Goal: Transaction & Acquisition: Purchase product/service

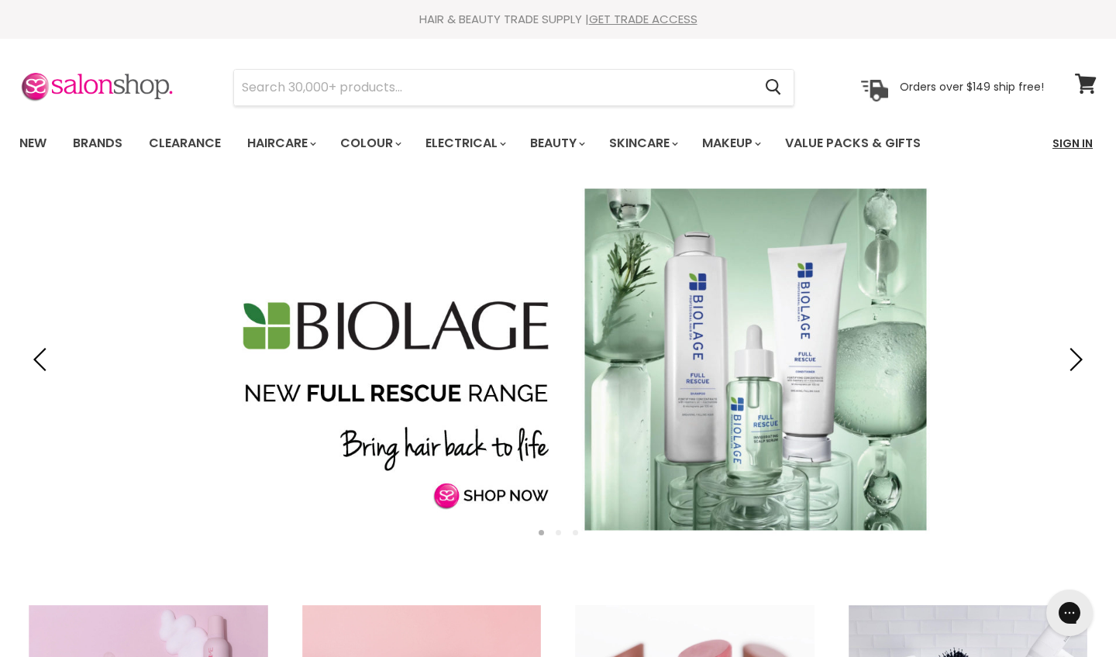
click at [1074, 143] on link "Sign In" at bounding box center [1072, 143] width 59 height 33
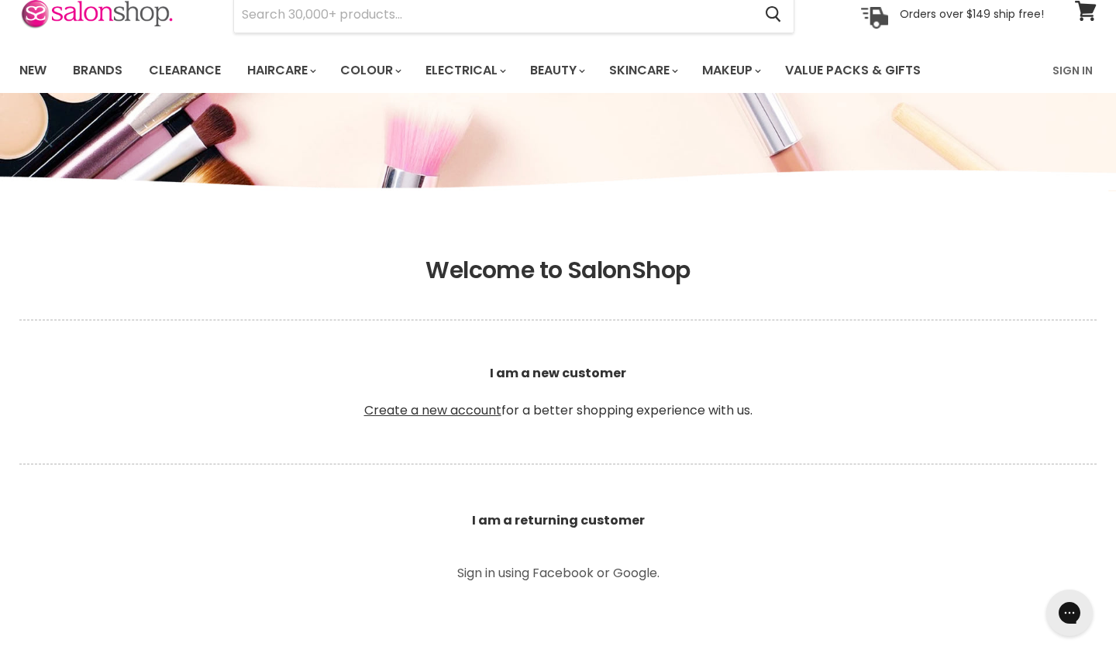
scroll to position [82, 0]
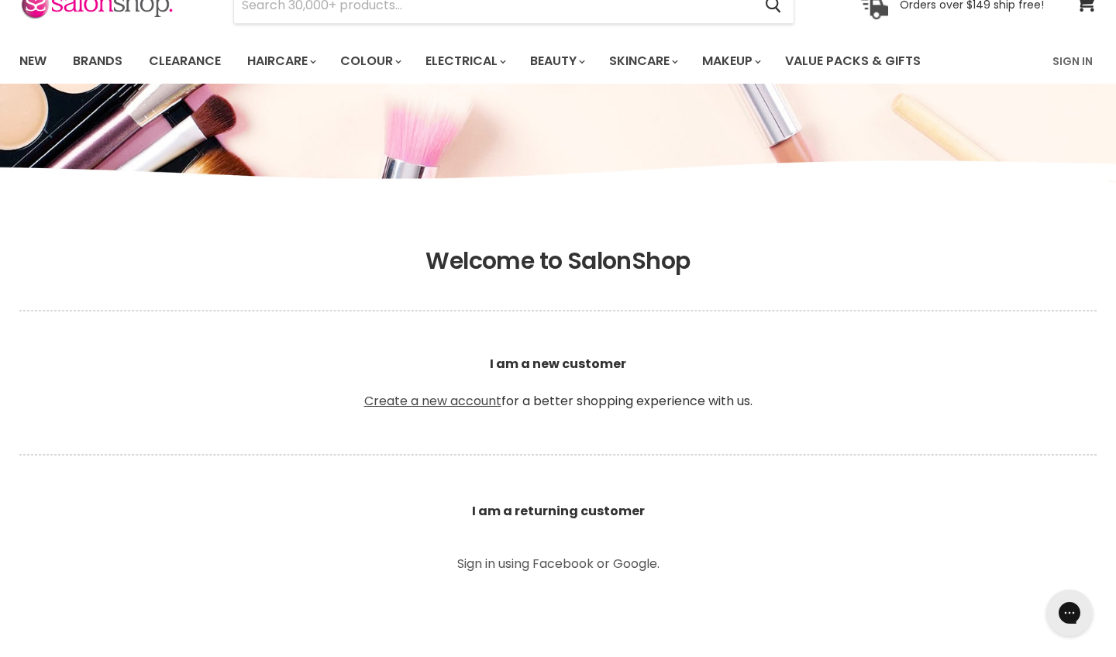
click at [419, 404] on link "Create a new account" at bounding box center [432, 401] width 137 height 18
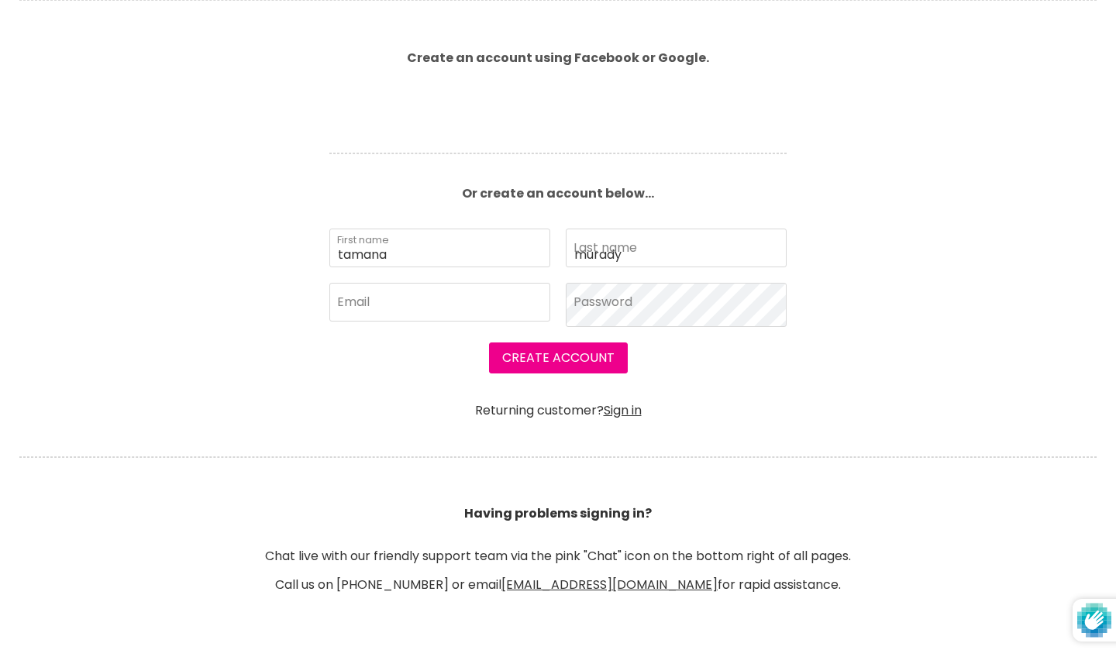
scroll to position [419, 0]
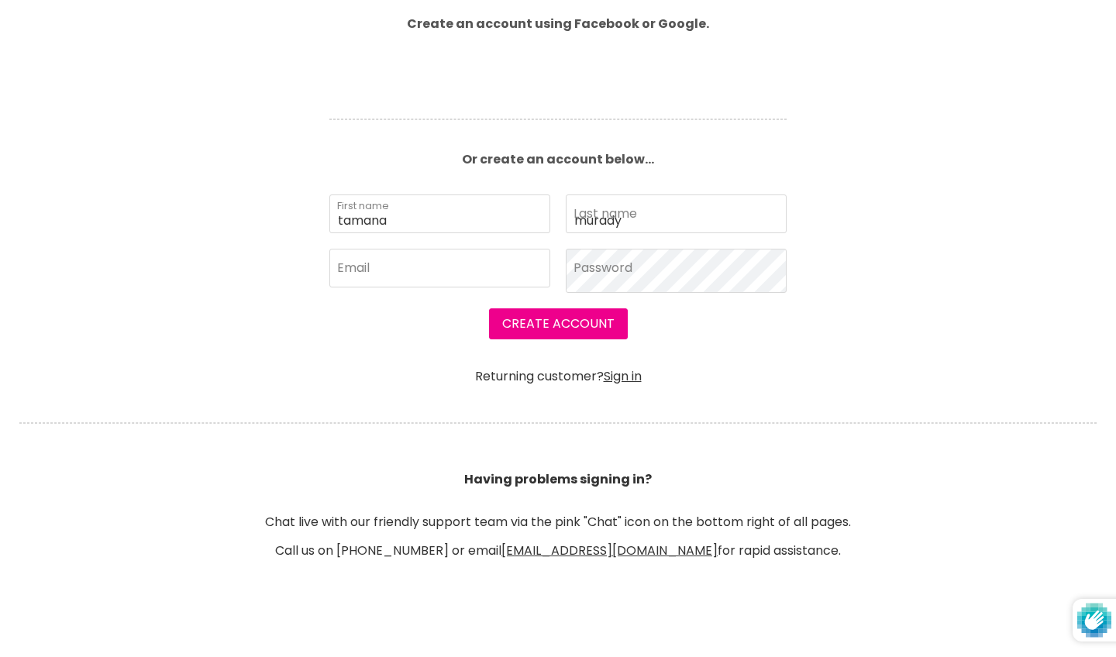
type input "murady"
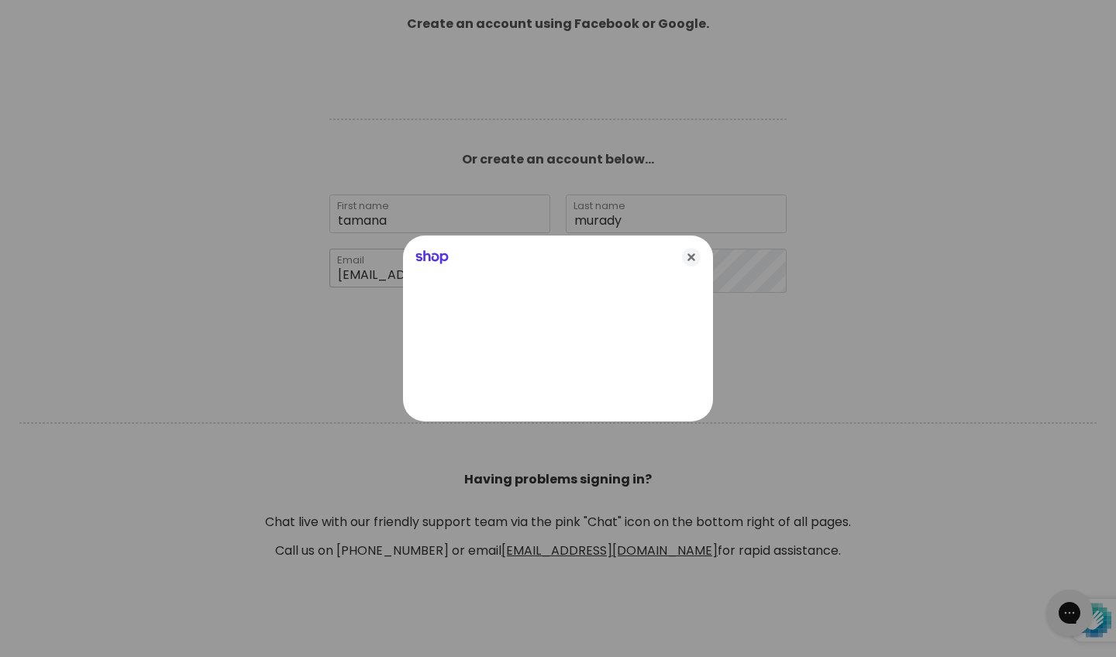
type input "[EMAIL_ADDRESS][DOMAIN_NAME]"
click at [642, 263] on div "Shop" at bounding box center [558, 253] width 310 height 37
click at [693, 260] on icon "Close" at bounding box center [691, 257] width 19 height 19
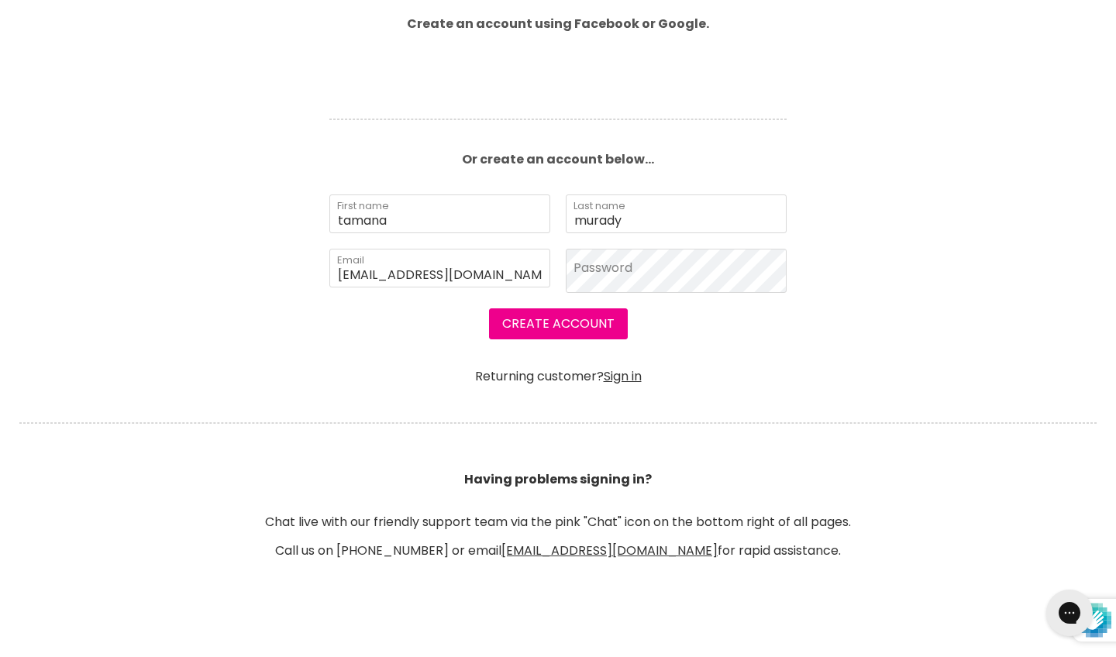
click at [655, 271] on section "Join SalonShop and save! Create an account using Facebook or Google. Or create …" at bounding box center [558, 253] width 1116 height 810
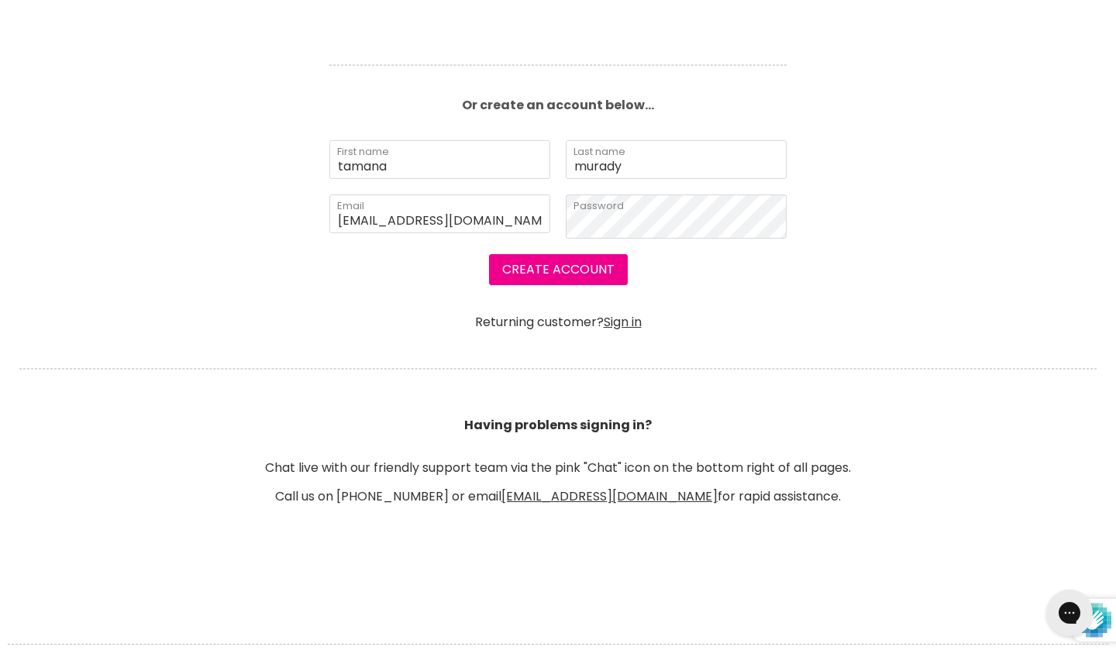
scroll to position [531, 0]
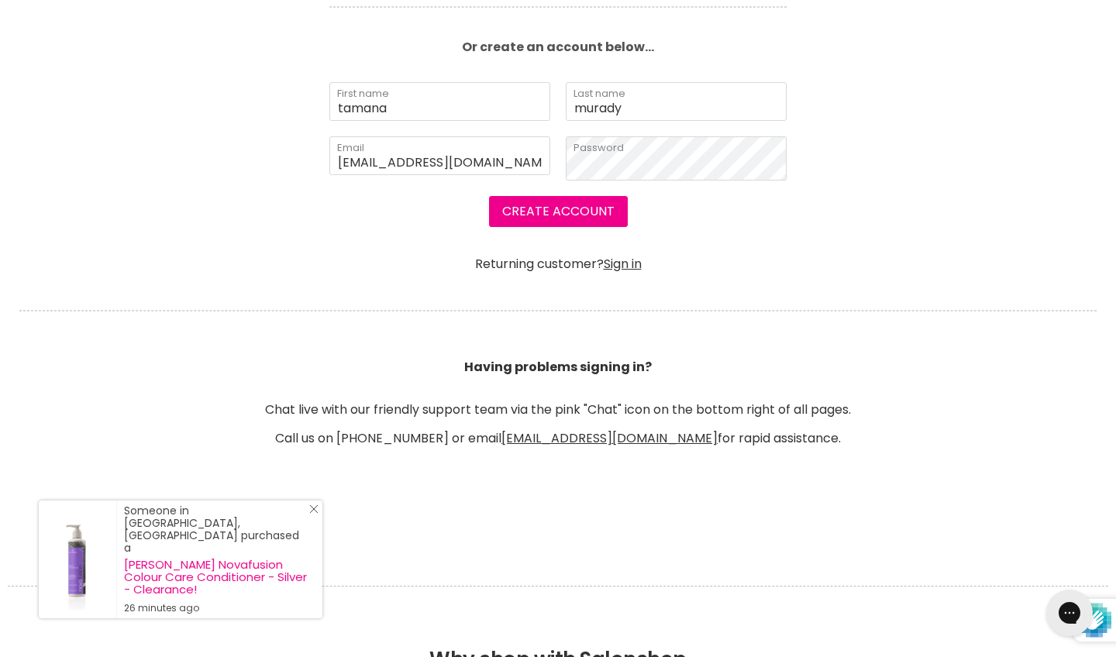
click at [315, 520] on link "Close Icon" at bounding box center [310, 511] width 15 height 15
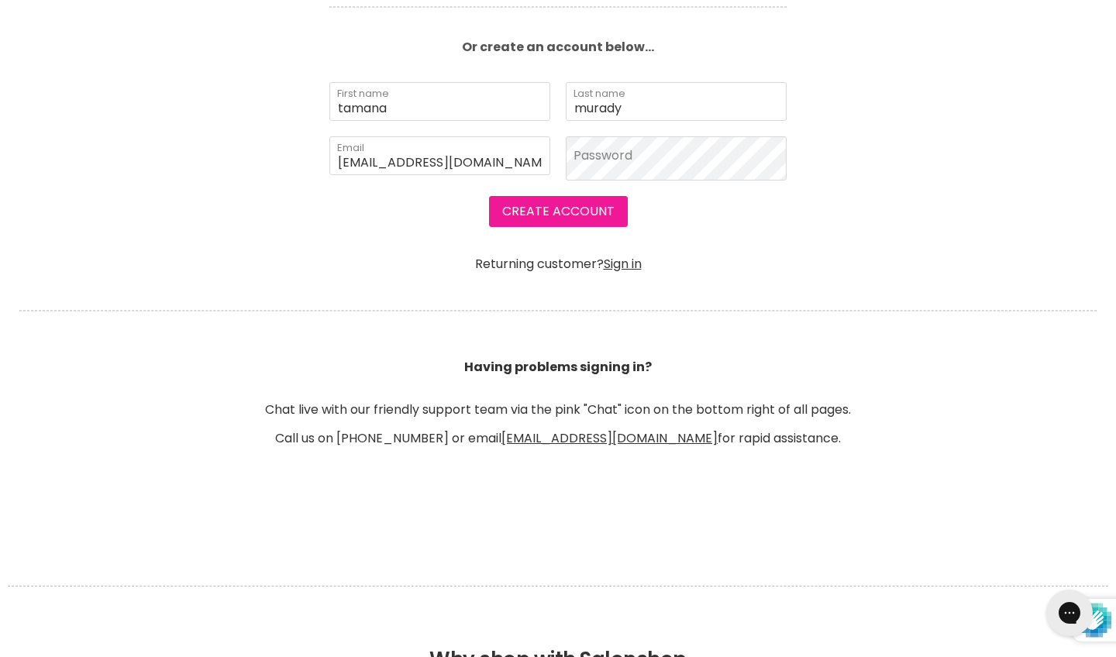
click at [603, 217] on button "Create Account" at bounding box center [558, 211] width 139 height 31
click at [619, 270] on link "Sign in" at bounding box center [622, 264] width 38 height 18
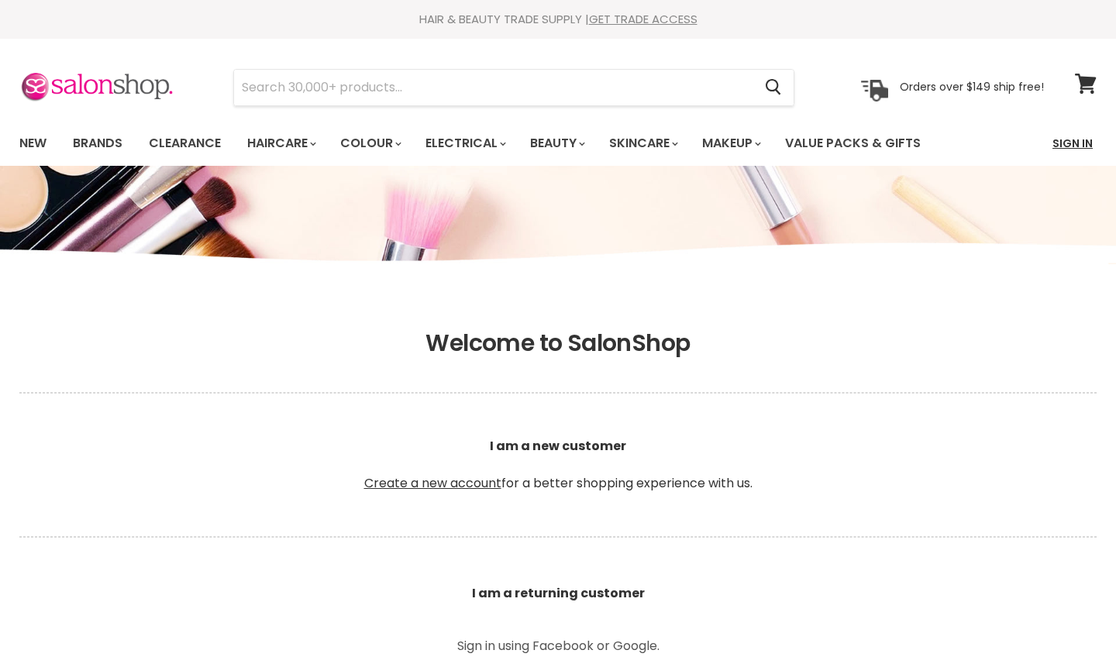
click at [1093, 145] on link "Sign In" at bounding box center [1072, 143] width 59 height 33
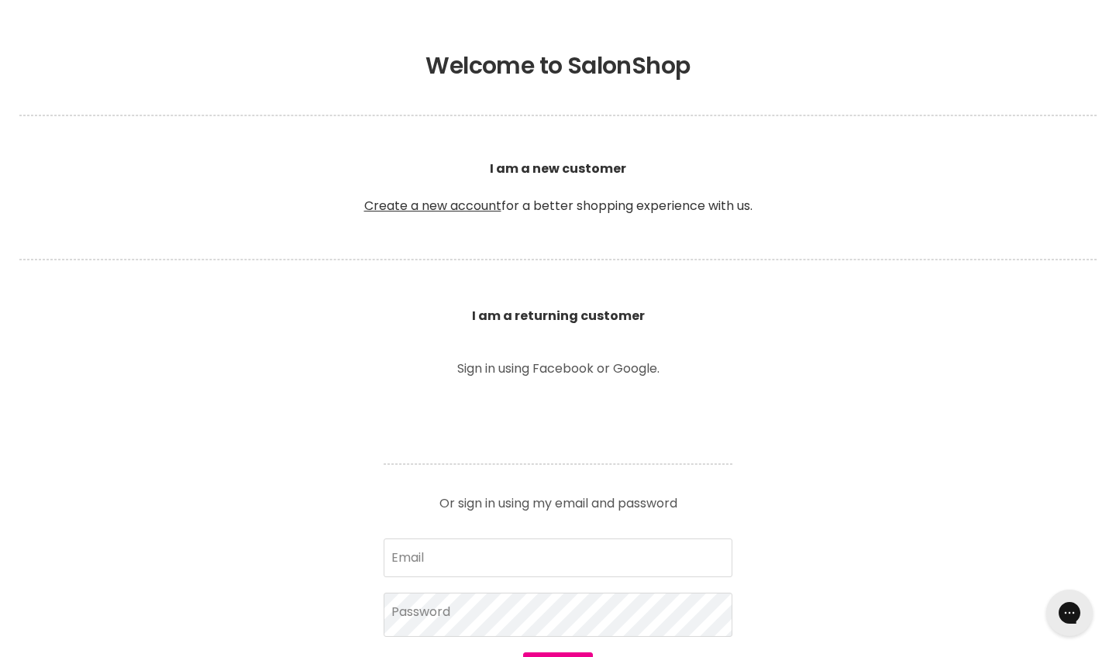
scroll to position [298, 0]
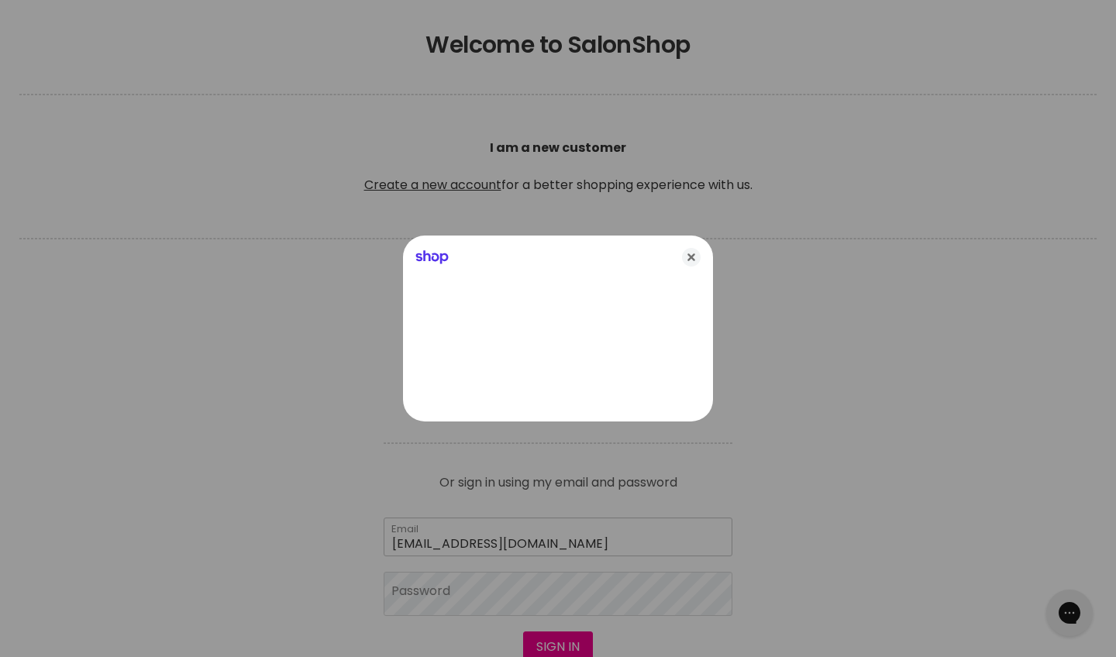
type input "[EMAIL_ADDRESS][DOMAIN_NAME]"
click at [507, 607] on div at bounding box center [558, 328] width 1116 height 657
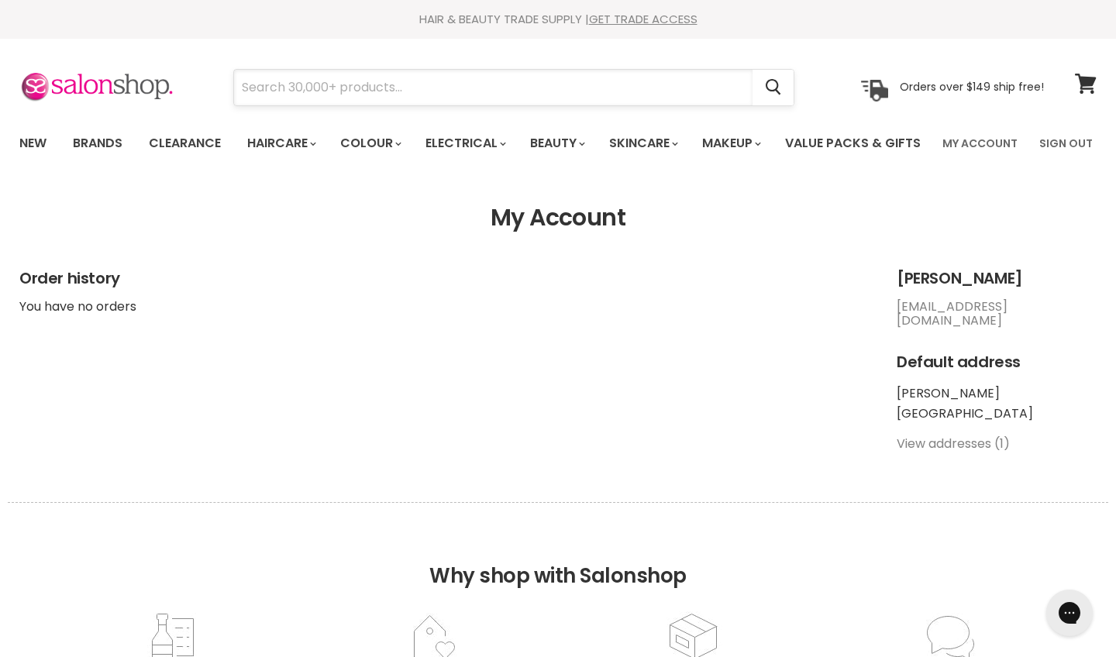
click at [557, 92] on input "Search" at bounding box center [493, 88] width 518 height 36
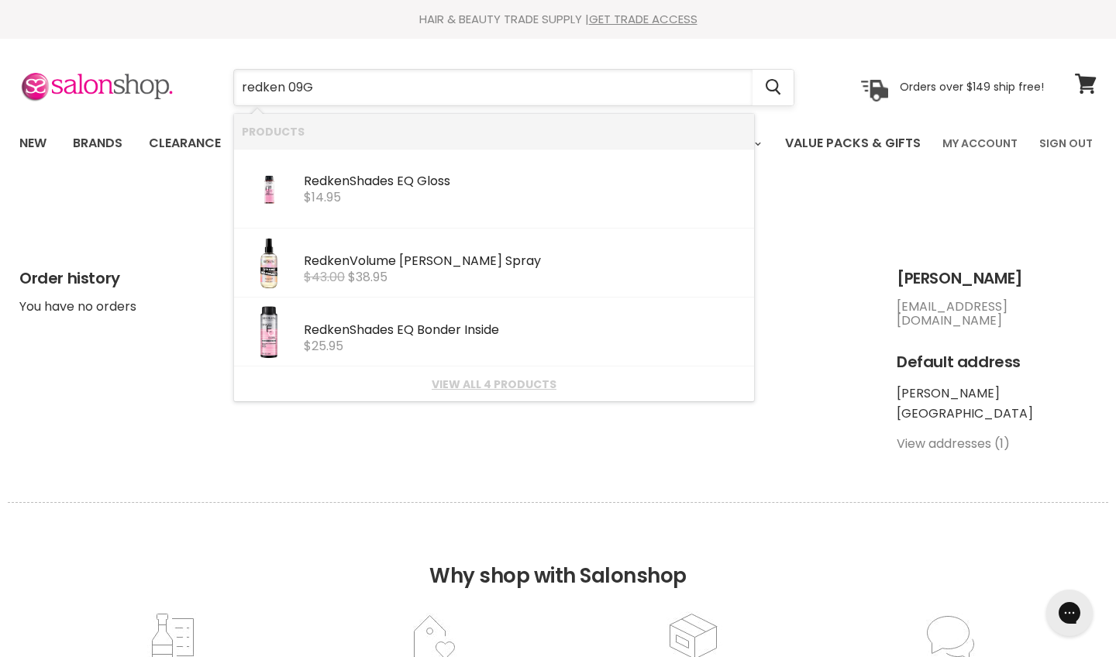
type input "redken 09GB"
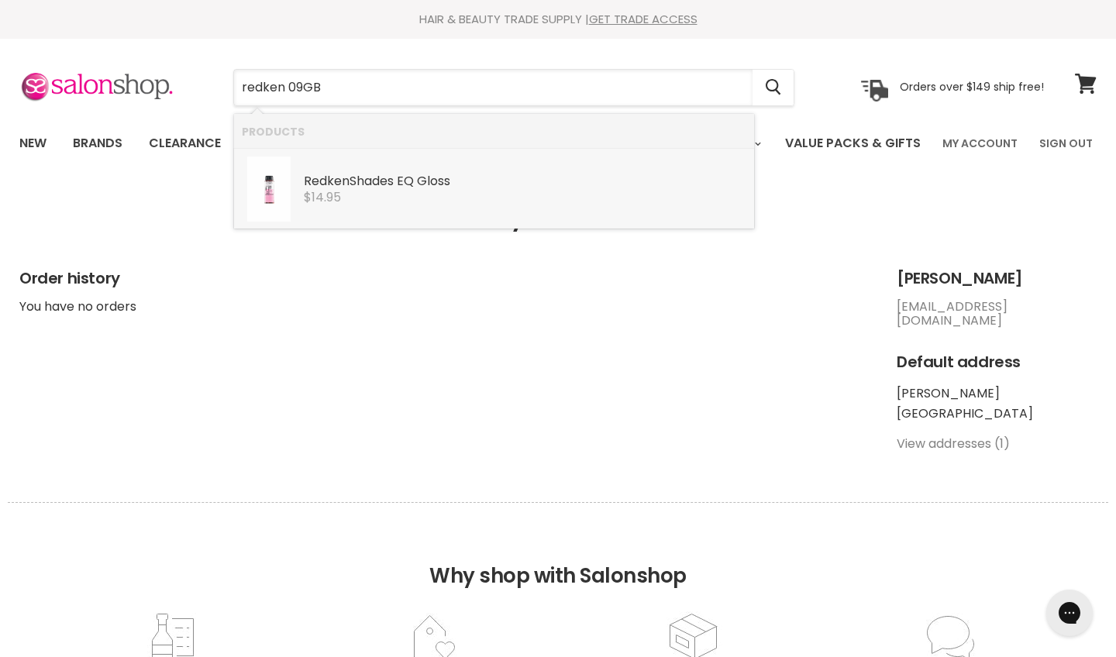
click at [507, 174] on div "Redken Shades EQ Gloss Redken Professional $14.95" at bounding box center [525, 179] width 442 height 47
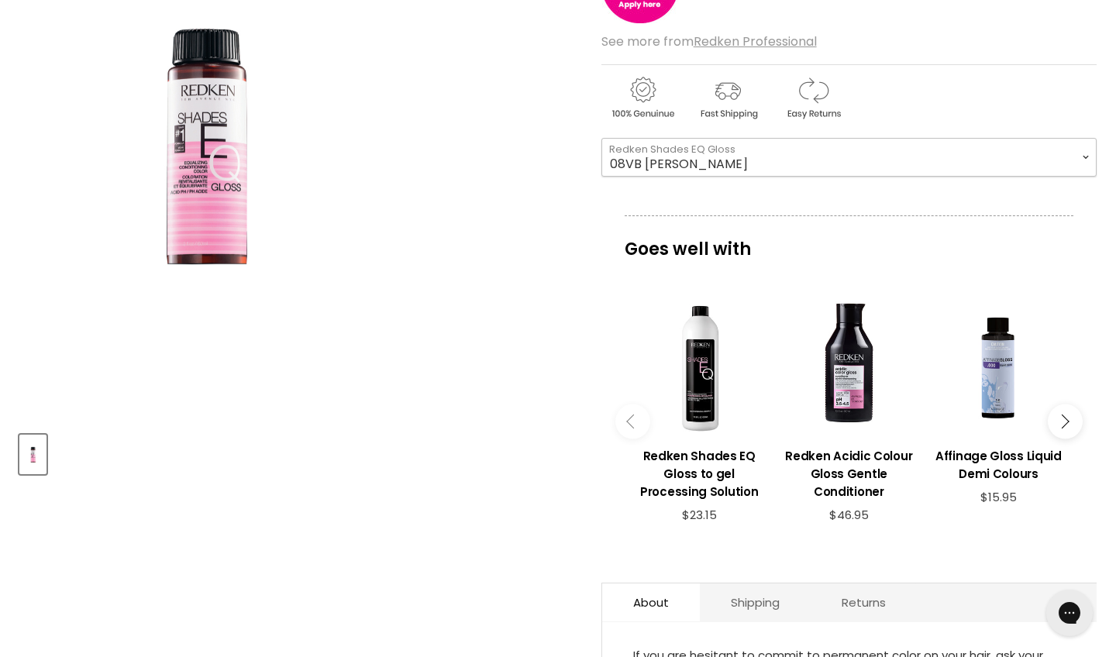
scroll to position [453, 0]
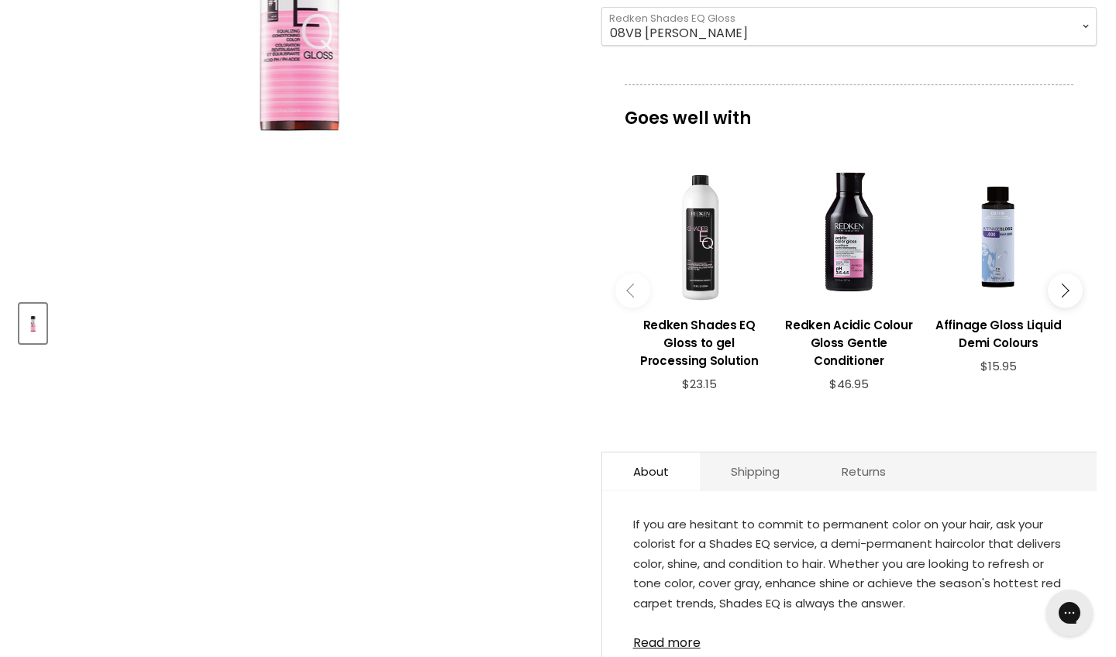
click at [700, 287] on div "View product:Redken Shades EQ Gloss to gel Processing Solution" at bounding box center [699, 237] width 134 height 134
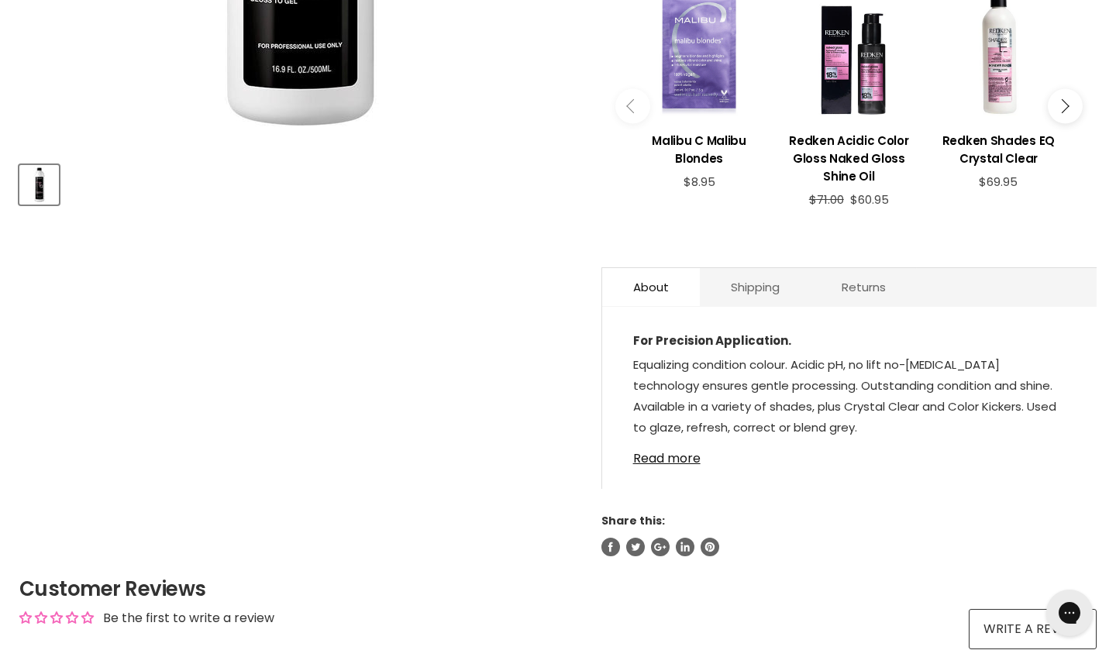
scroll to position [358, 0]
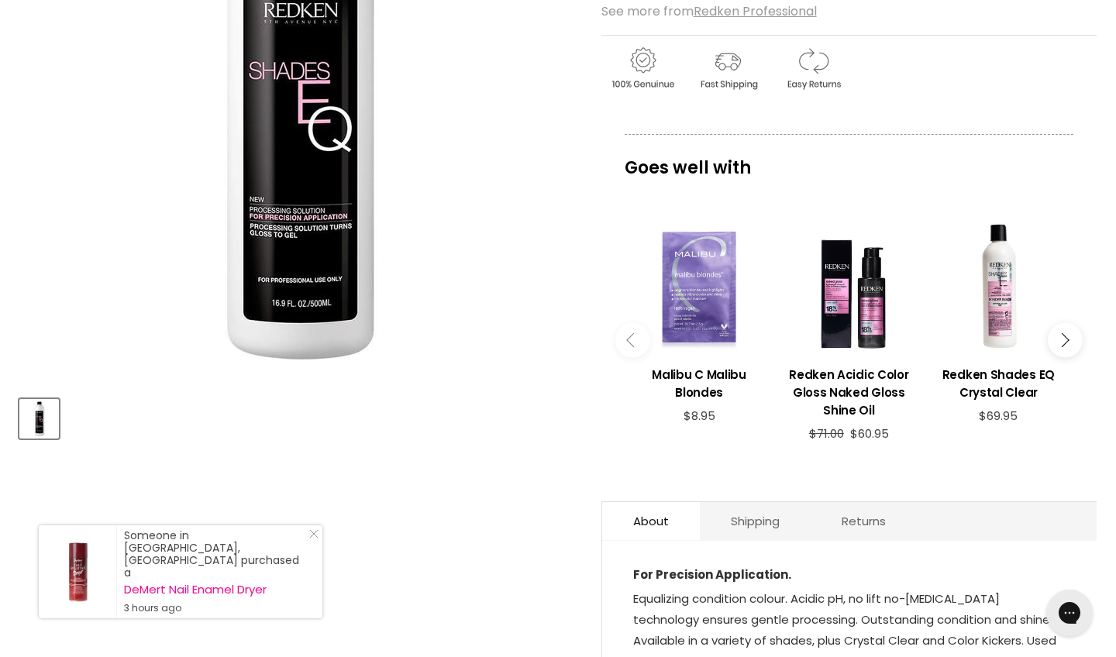
click at [1067, 358] on button "Main content" at bounding box center [1064, 340] width 35 height 35
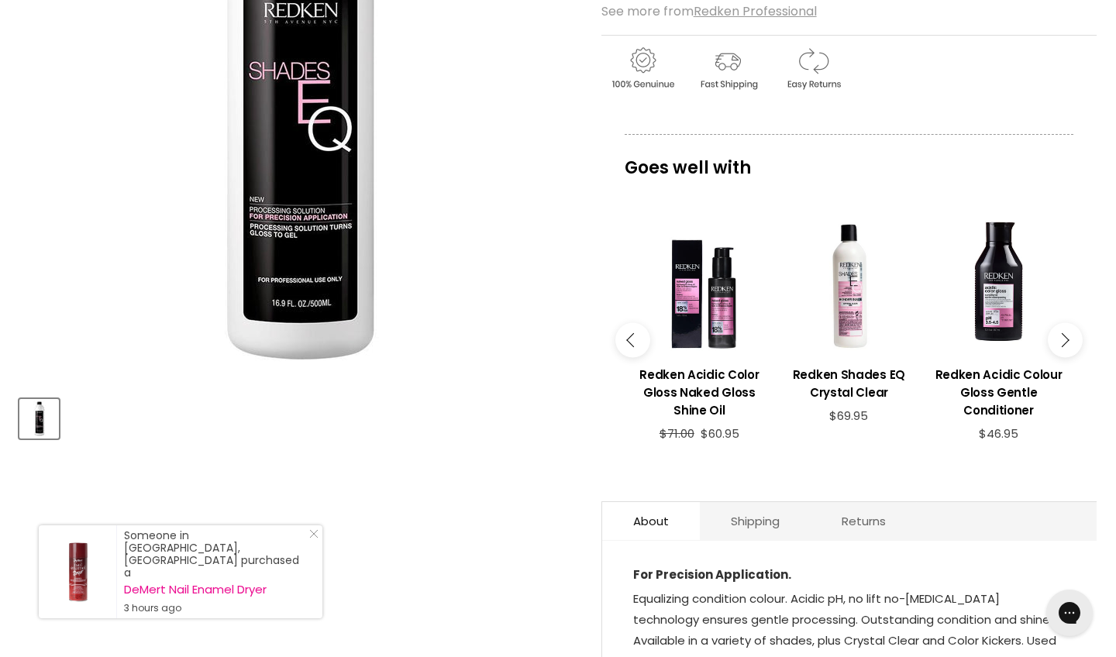
click at [1067, 358] on button "Main content" at bounding box center [1064, 340] width 35 height 35
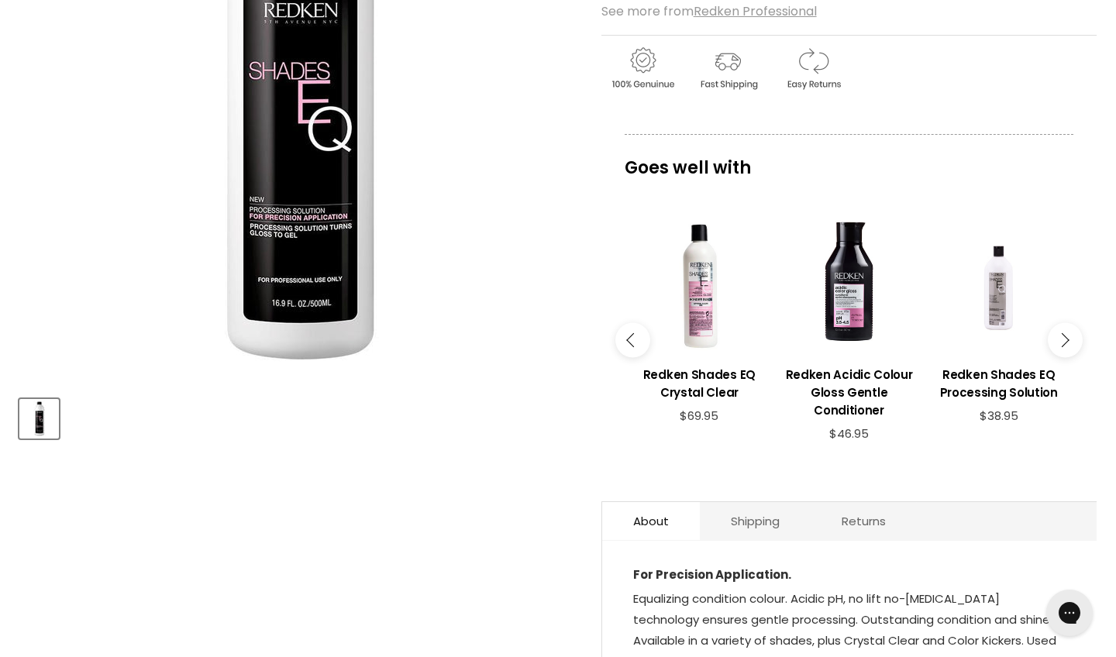
click at [1067, 358] on button "Main content" at bounding box center [1064, 340] width 35 height 35
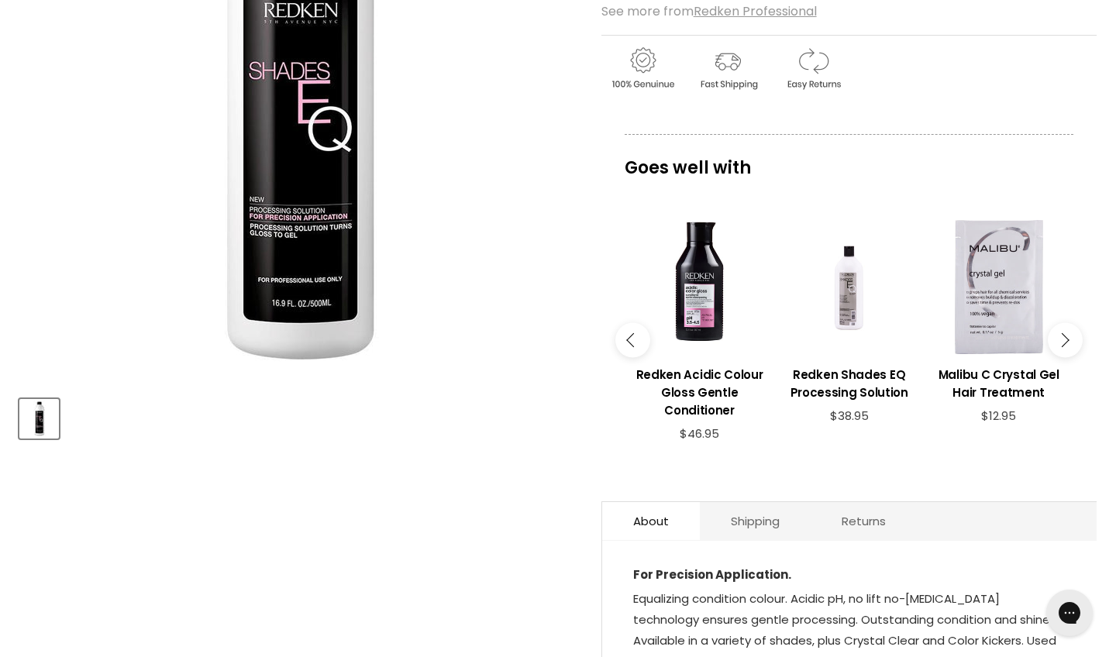
click at [1067, 358] on button "Main content" at bounding box center [1064, 340] width 35 height 35
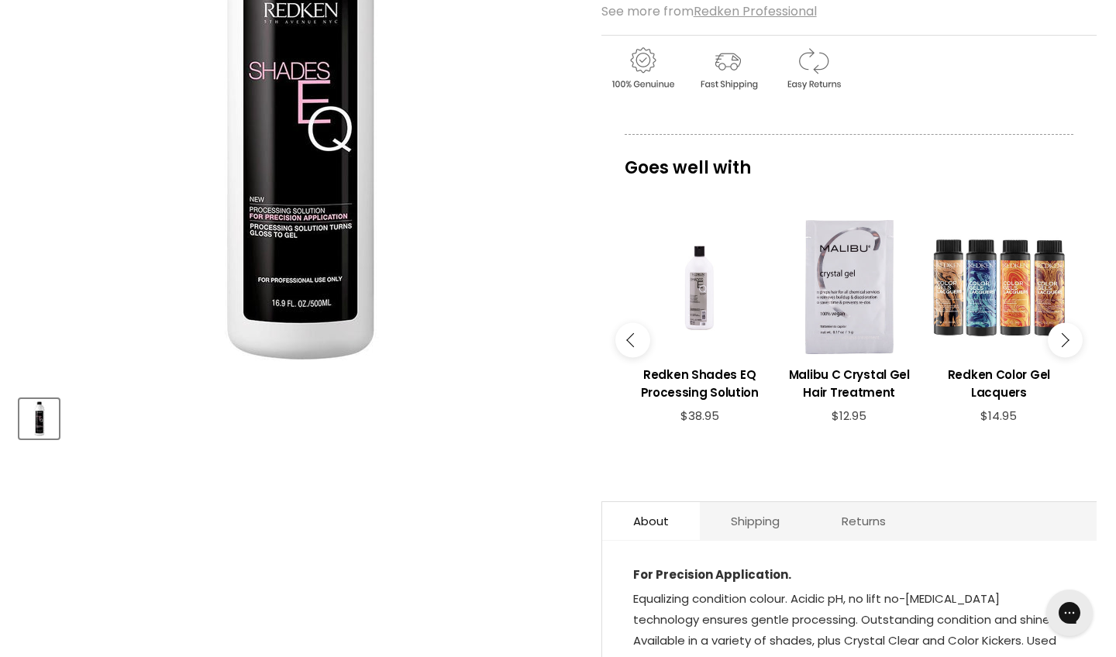
click at [1067, 358] on button "Main content" at bounding box center [1064, 340] width 35 height 35
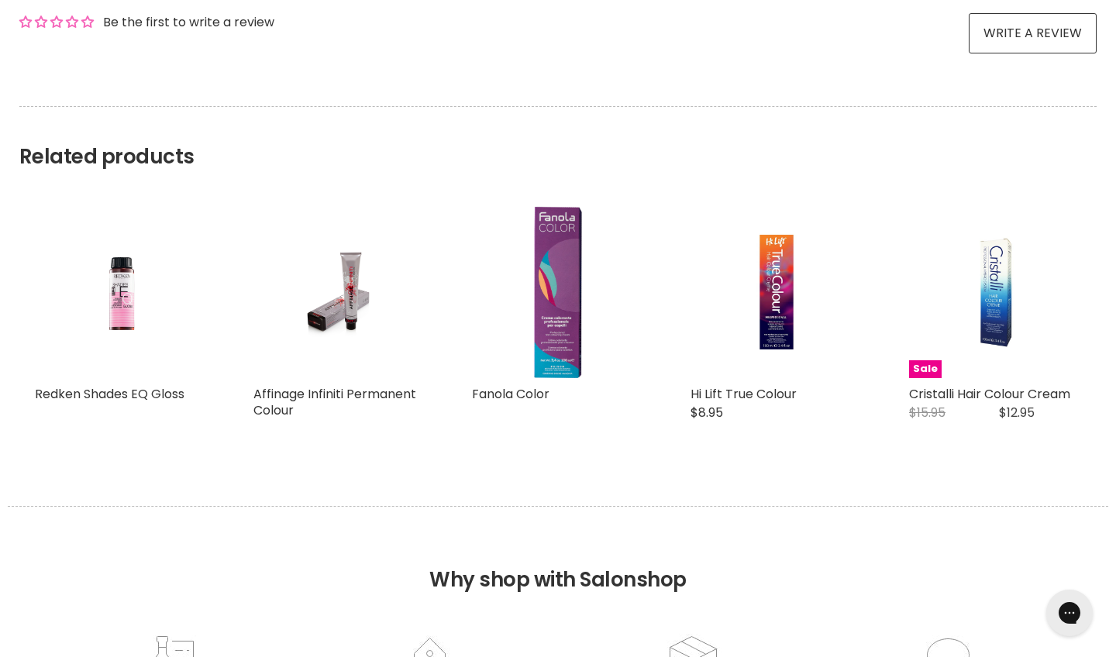
scroll to position [1241, 0]
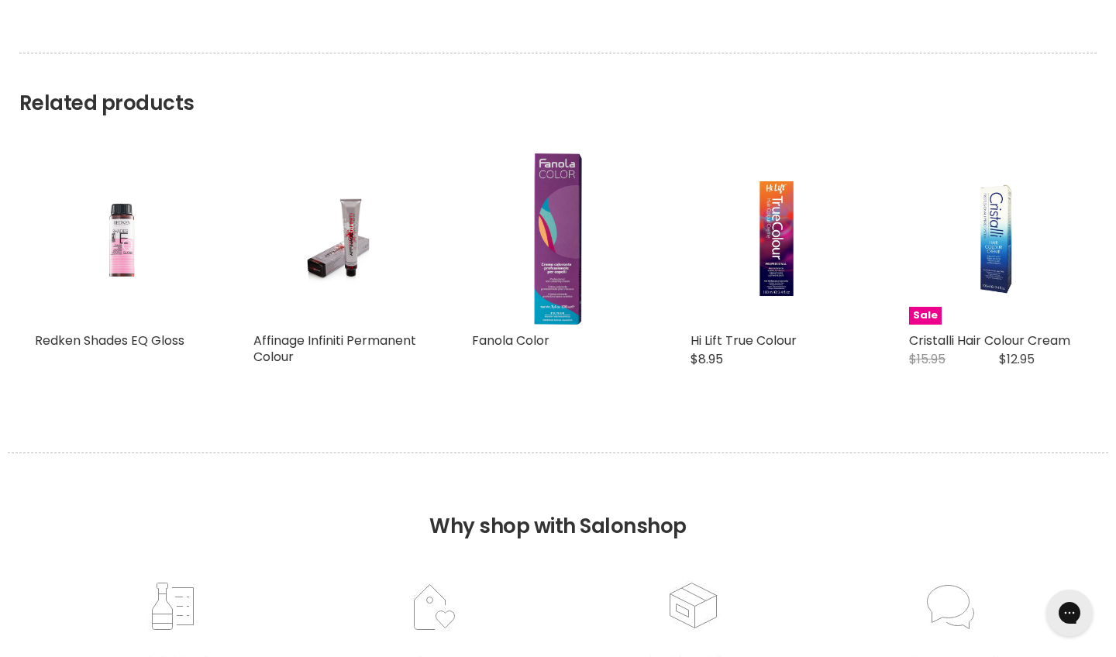
click at [124, 292] on img "Main content" at bounding box center [121, 239] width 115 height 172
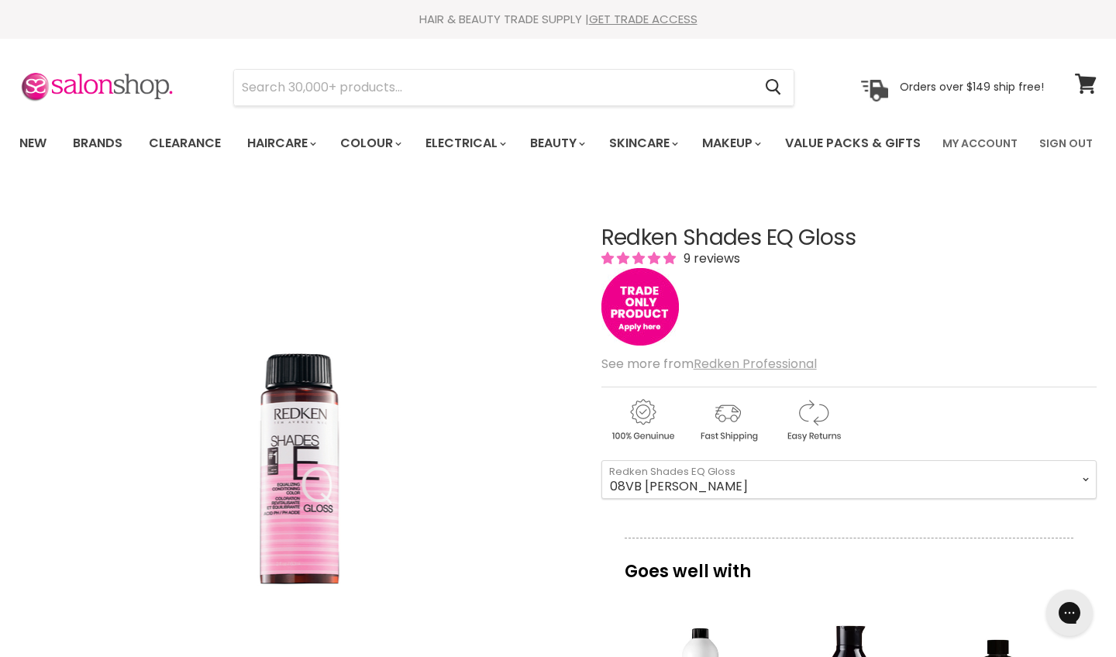
click at [760, 373] on u "Redken Professional" at bounding box center [754, 364] width 123 height 18
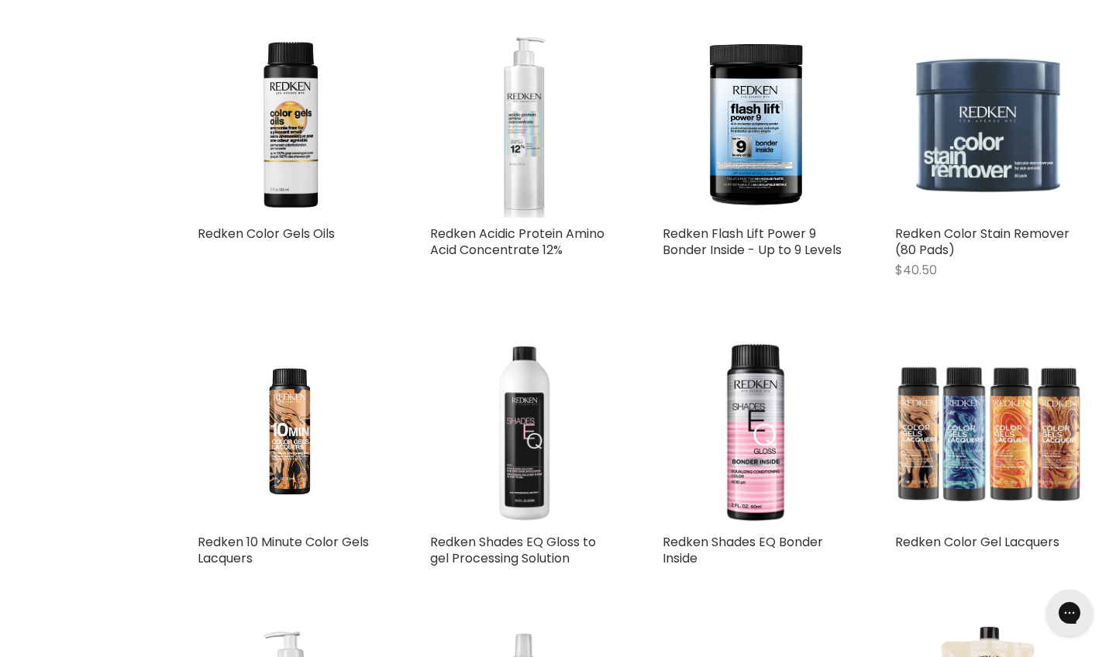
scroll to position [601, 0]
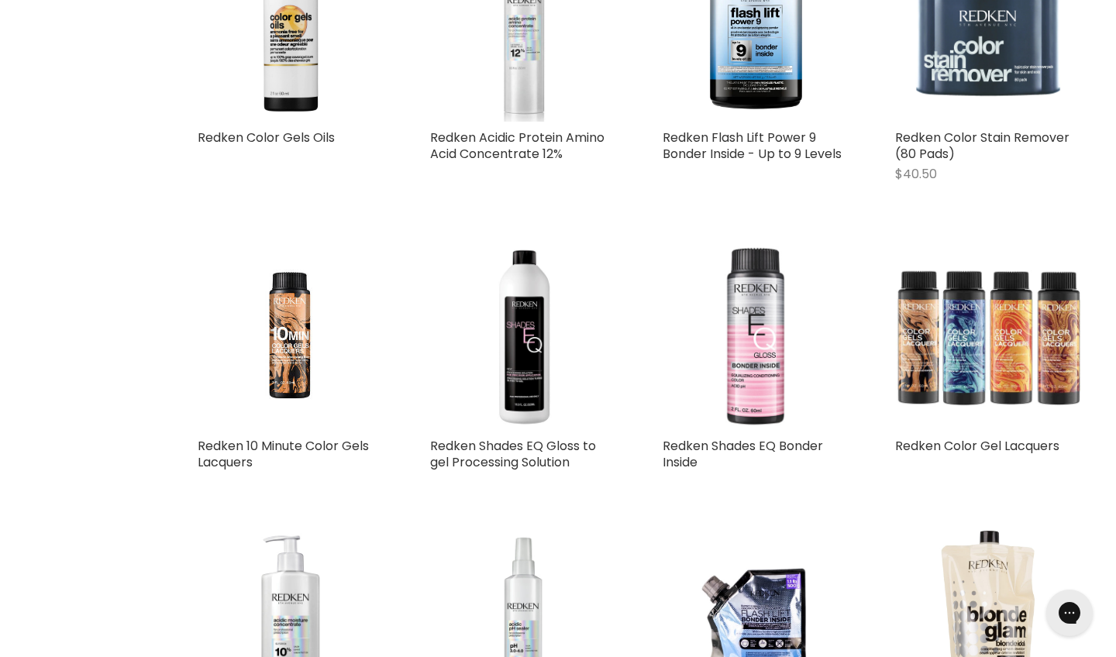
click at [754, 400] on img "Main content" at bounding box center [755, 337] width 186 height 186
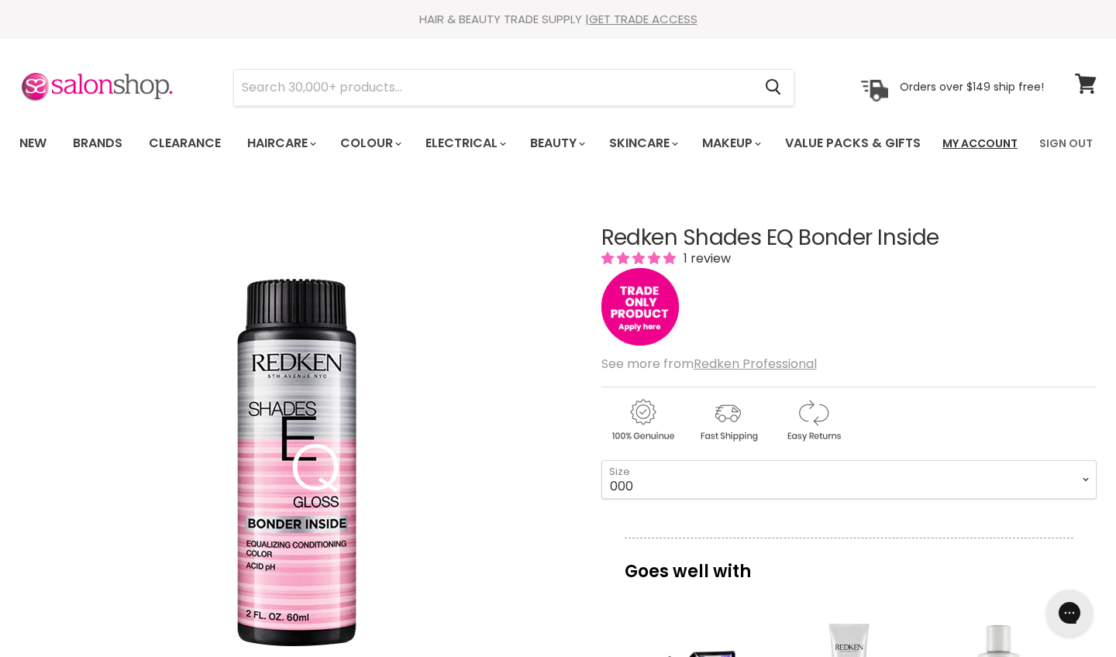
click at [997, 139] on link "My Account" at bounding box center [980, 143] width 94 height 33
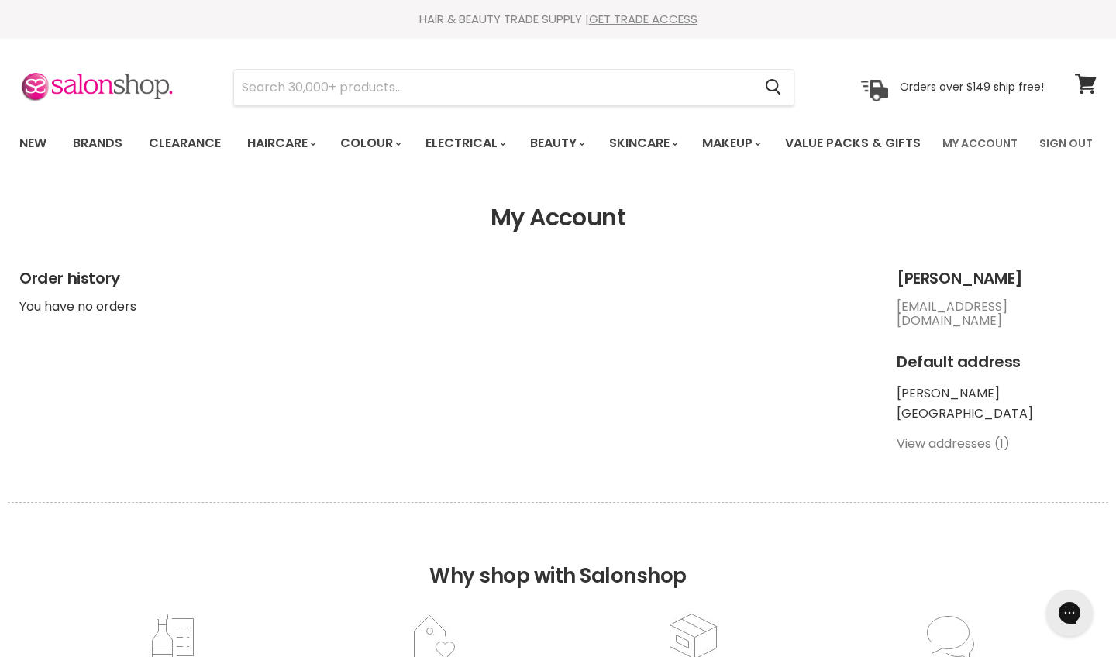
click at [931, 452] on link "View addresses (1)" at bounding box center [952, 444] width 113 height 18
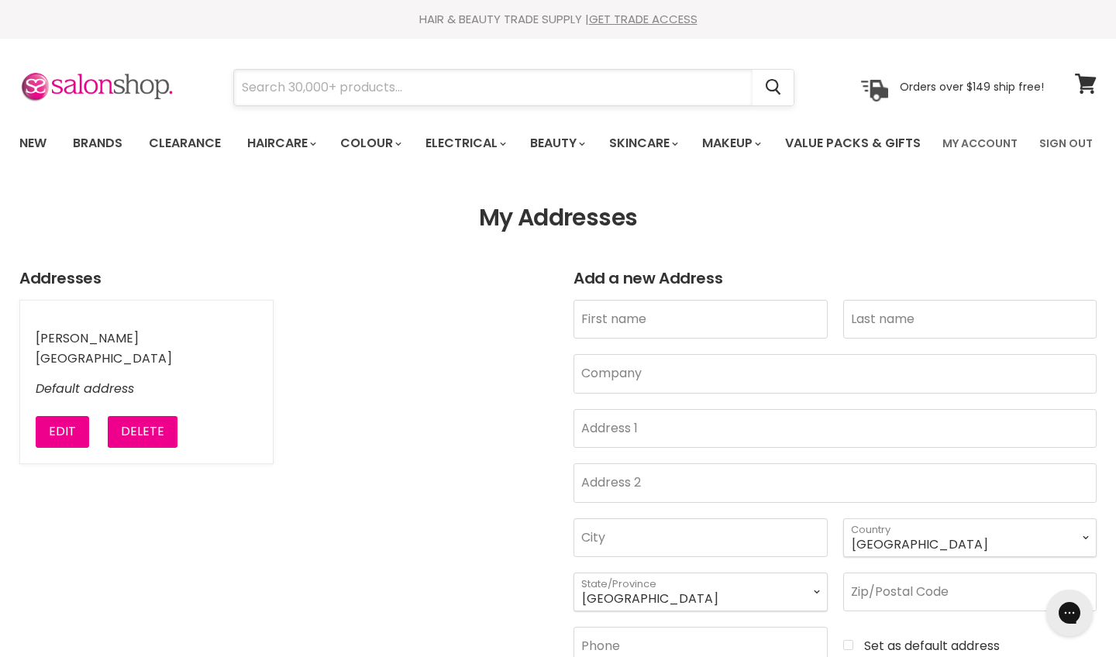
click at [406, 81] on input "Search" at bounding box center [493, 88] width 518 height 36
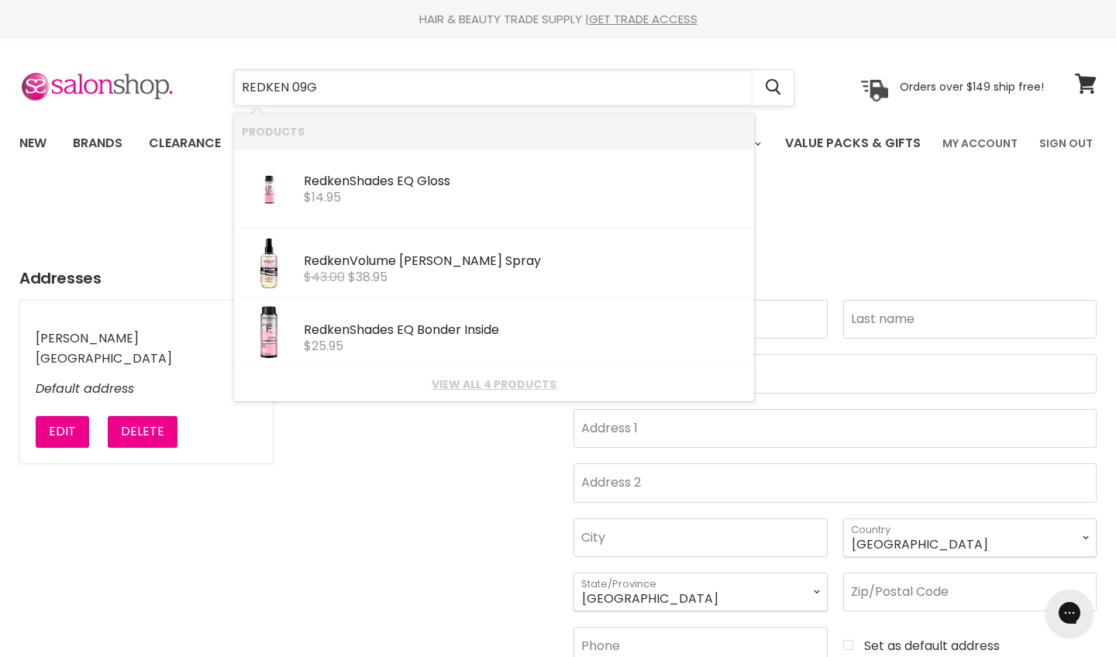
type input "REDKEN 09GB"
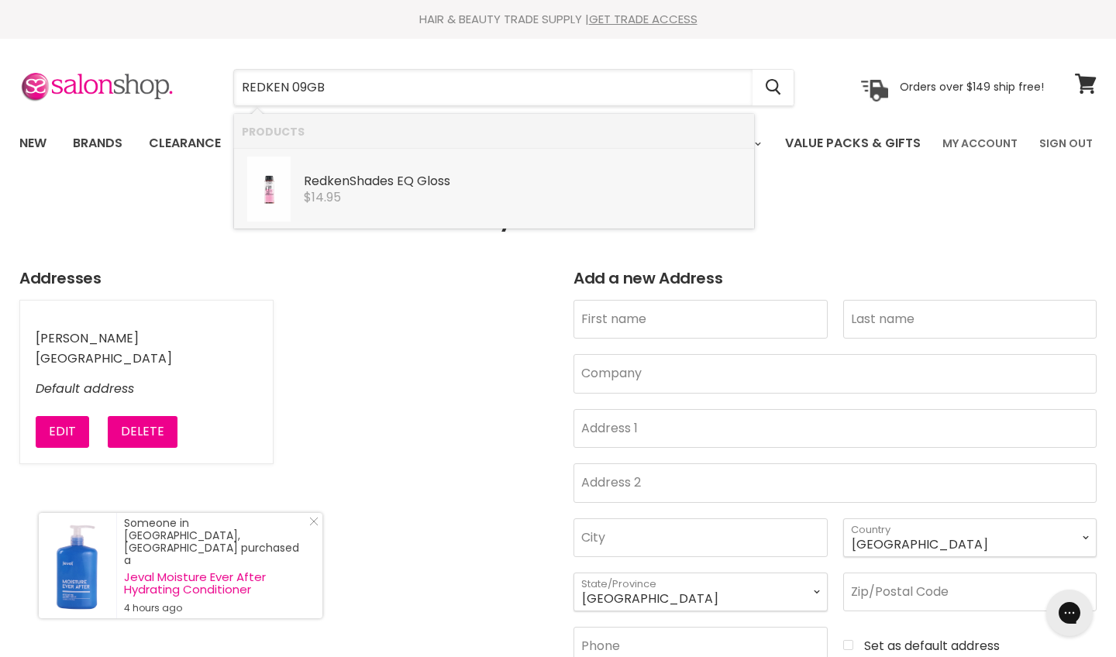
click at [397, 180] on div "Redken Shades EQ Gloss" at bounding box center [525, 182] width 442 height 16
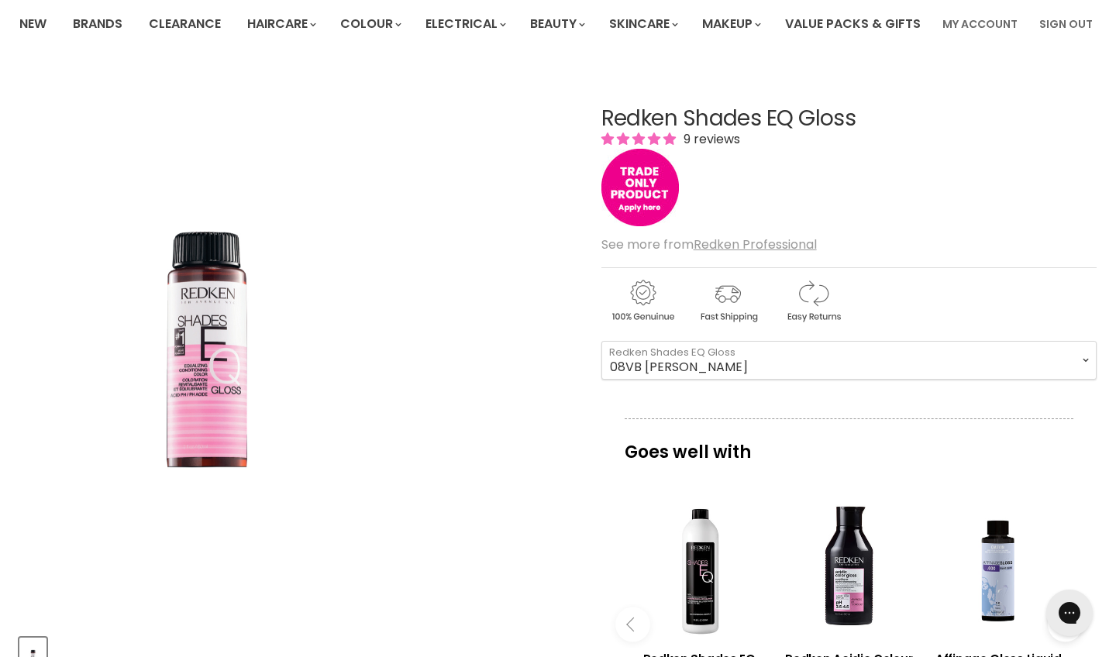
click at [232, 418] on img "Redken Shades EQ Gloss image. Click or Scroll to Zoom." at bounding box center [204, 344] width 370 height 555
